Goal: Find specific page/section: Find specific page/section

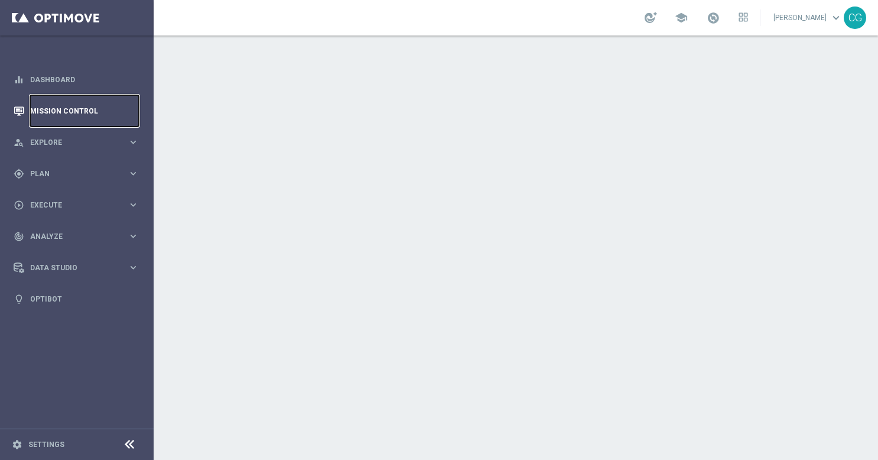
click at [42, 110] on link "Mission Control" at bounding box center [84, 110] width 109 height 31
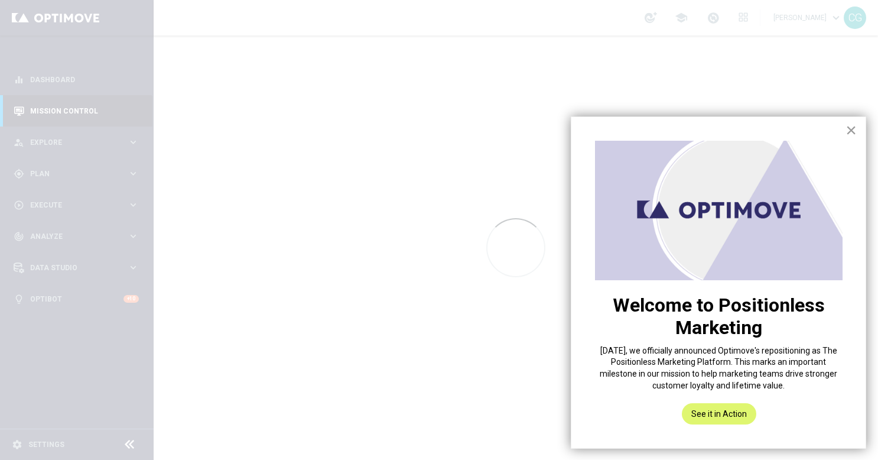
click at [852, 128] on button "×" at bounding box center [851, 130] width 11 height 19
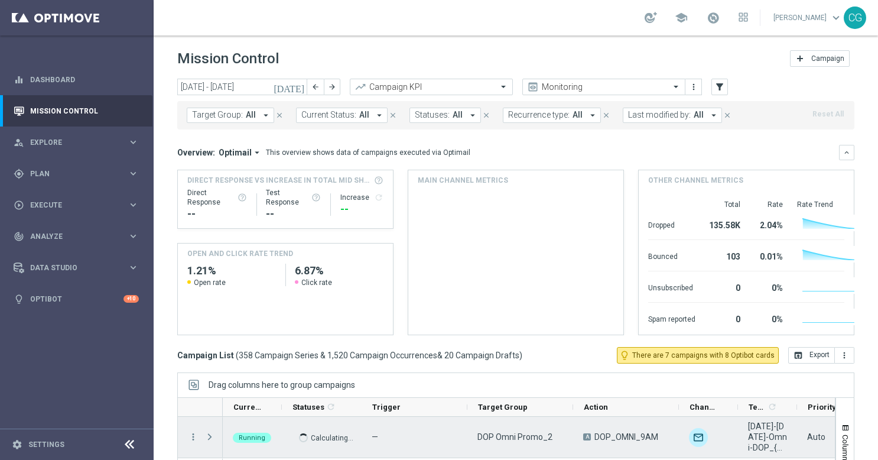
scroll to position [130, 0]
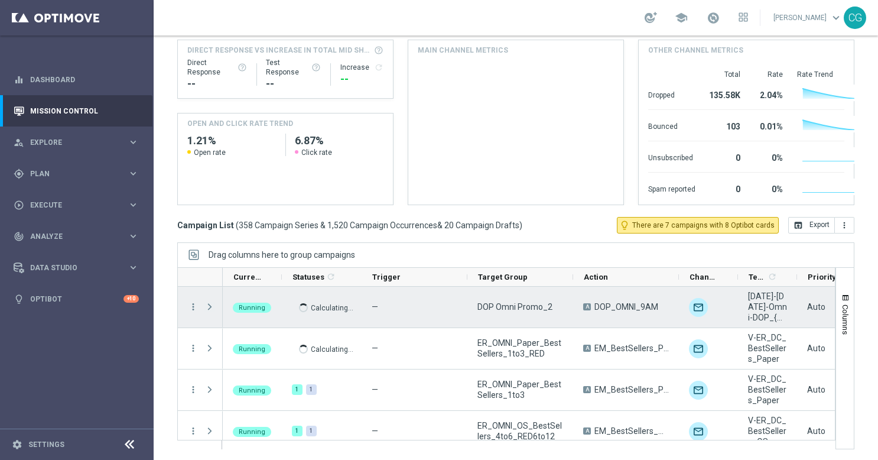
click at [207, 307] on span "Press SPACE to select this row." at bounding box center [210, 306] width 11 height 9
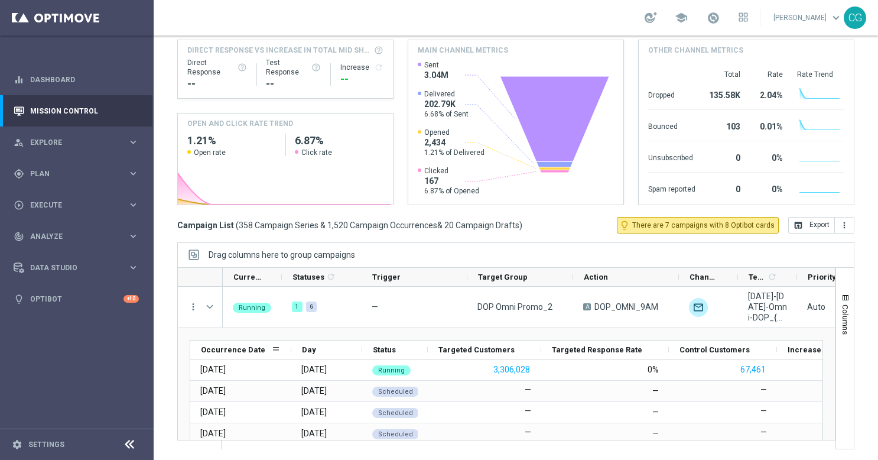
click at [210, 355] on div "Occurrence Date" at bounding box center [236, 349] width 70 height 18
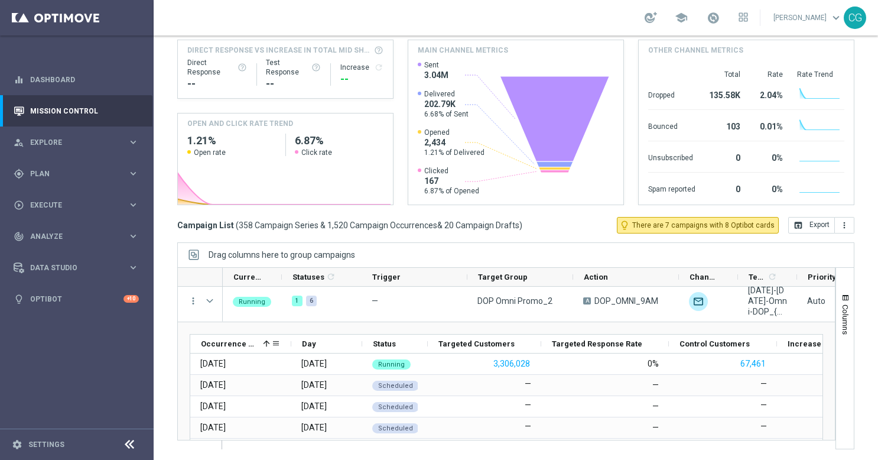
scroll to position [0, 0]
